Goal: Navigation & Orientation: Find specific page/section

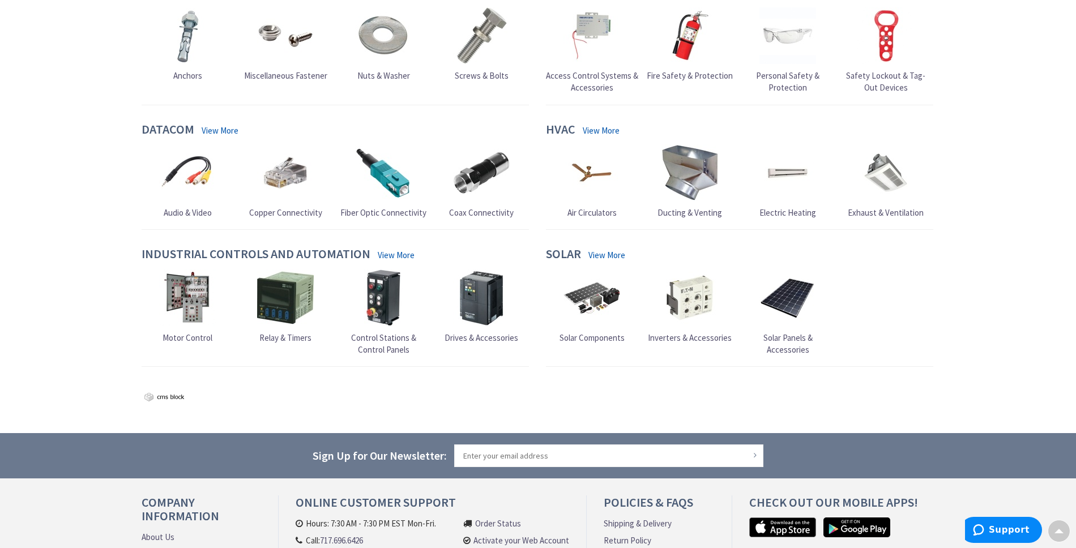
scroll to position [1026, 0]
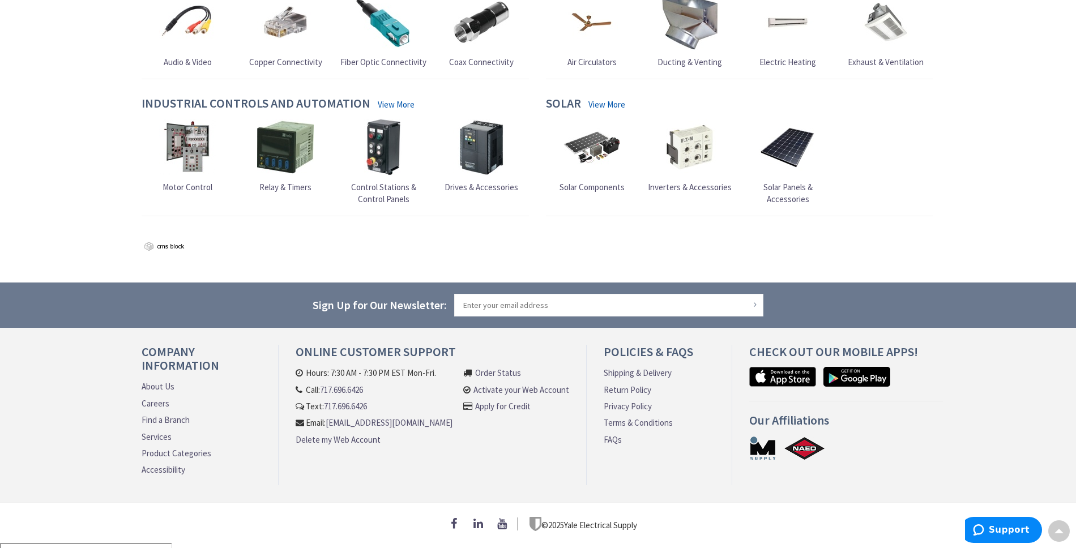
click at [164, 390] on link "About Us" at bounding box center [158, 387] width 33 height 12
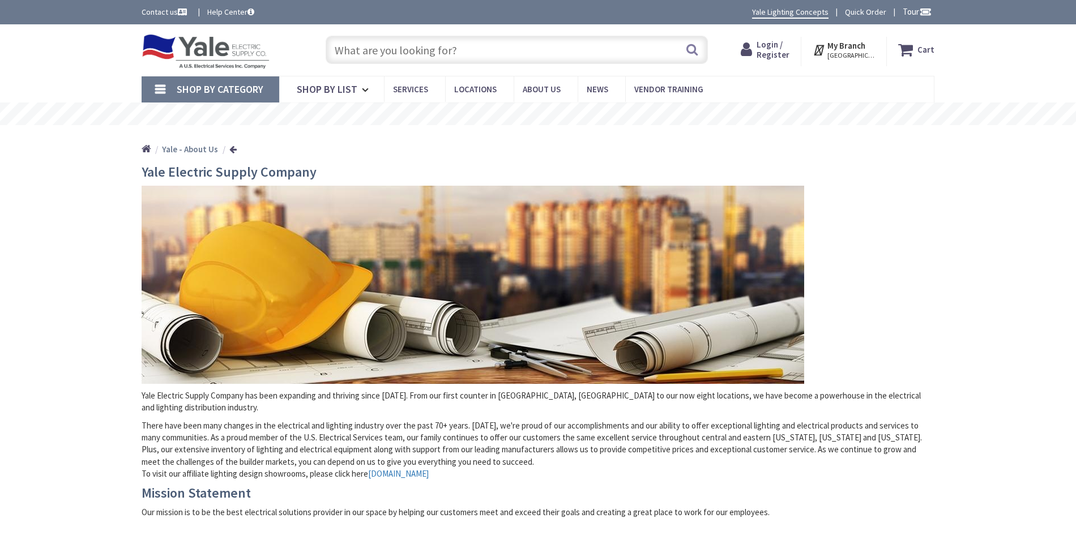
scroll to position [255, 0]
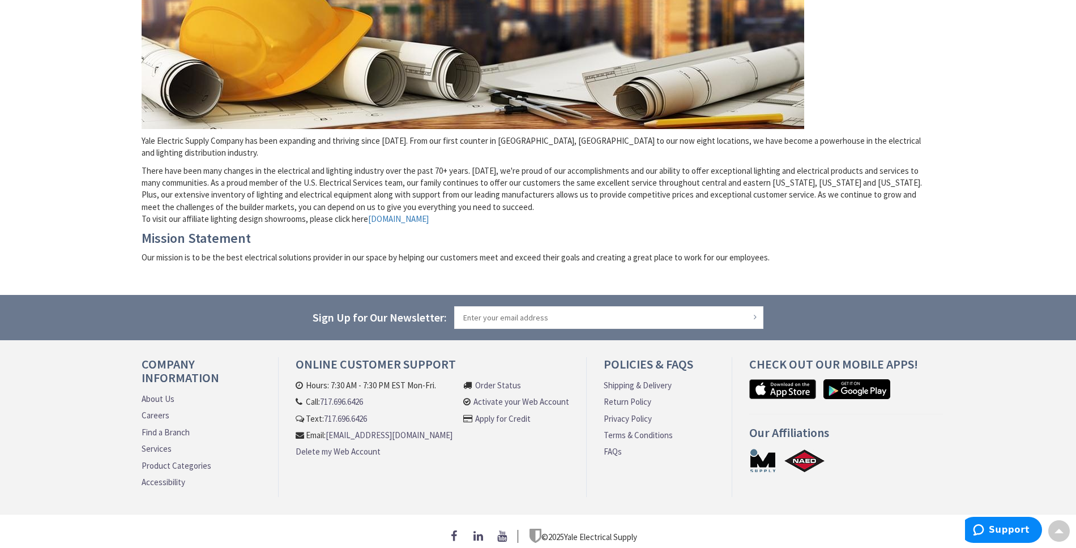
click at [163, 426] on link "Find a Branch" at bounding box center [166, 432] width 48 height 12
